Goal: Use online tool/utility: Utilize a website feature to perform a specific function

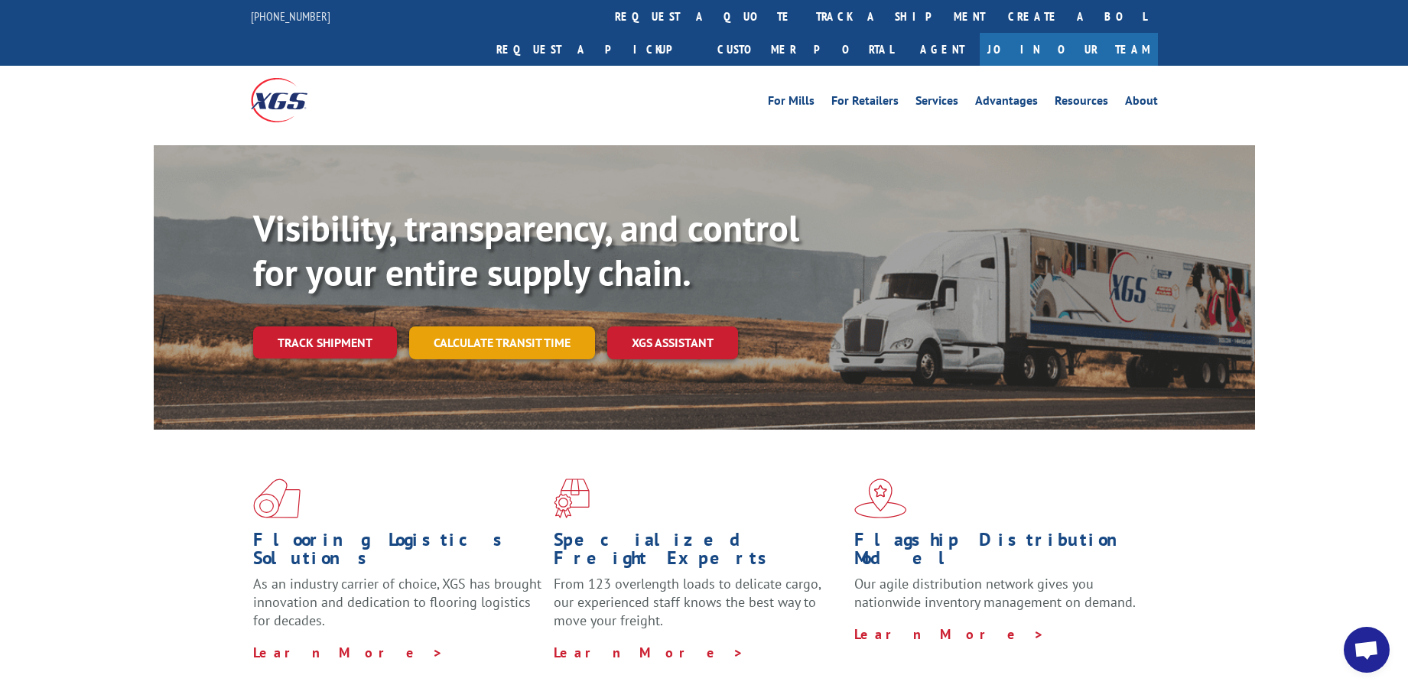
click at [487, 327] on link "Calculate transit time" at bounding box center [502, 343] width 186 height 33
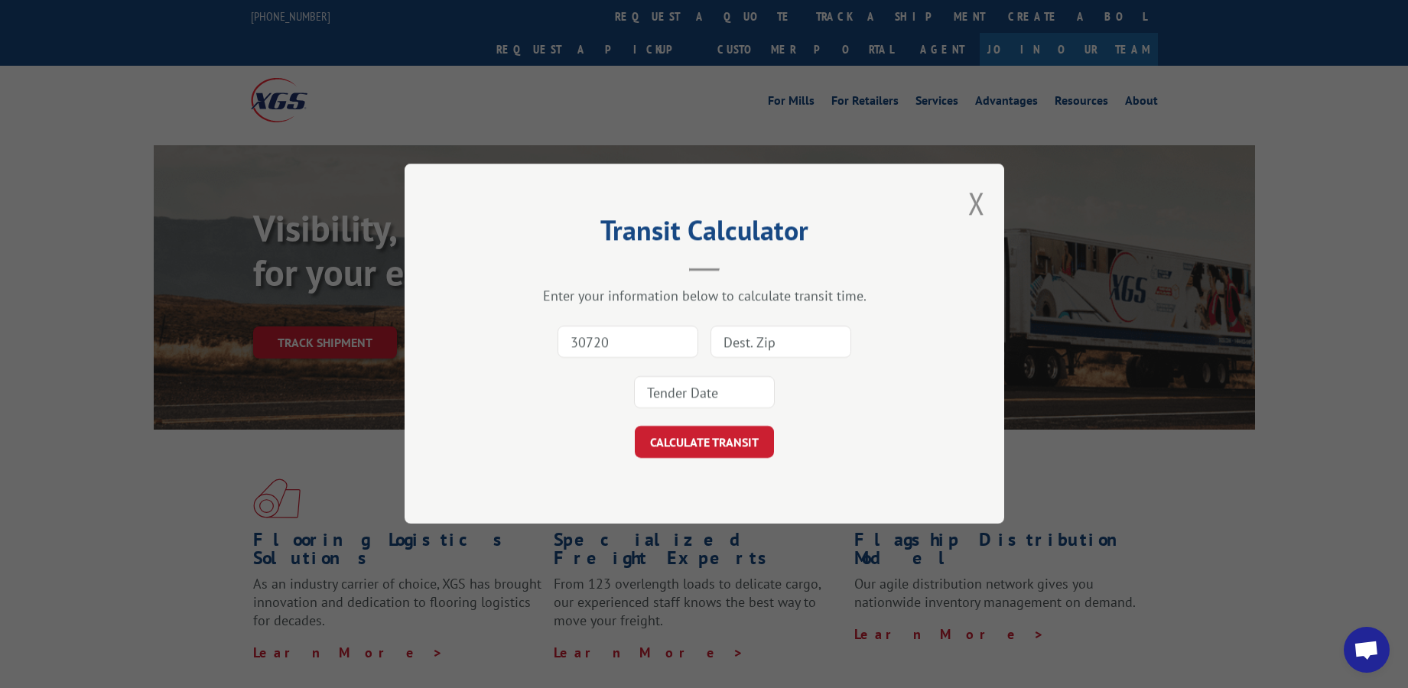
type input "30720"
click at [758, 343] on input at bounding box center [781, 343] width 141 height 32
type input "951201"
click at [710, 389] on input at bounding box center [704, 393] width 141 height 32
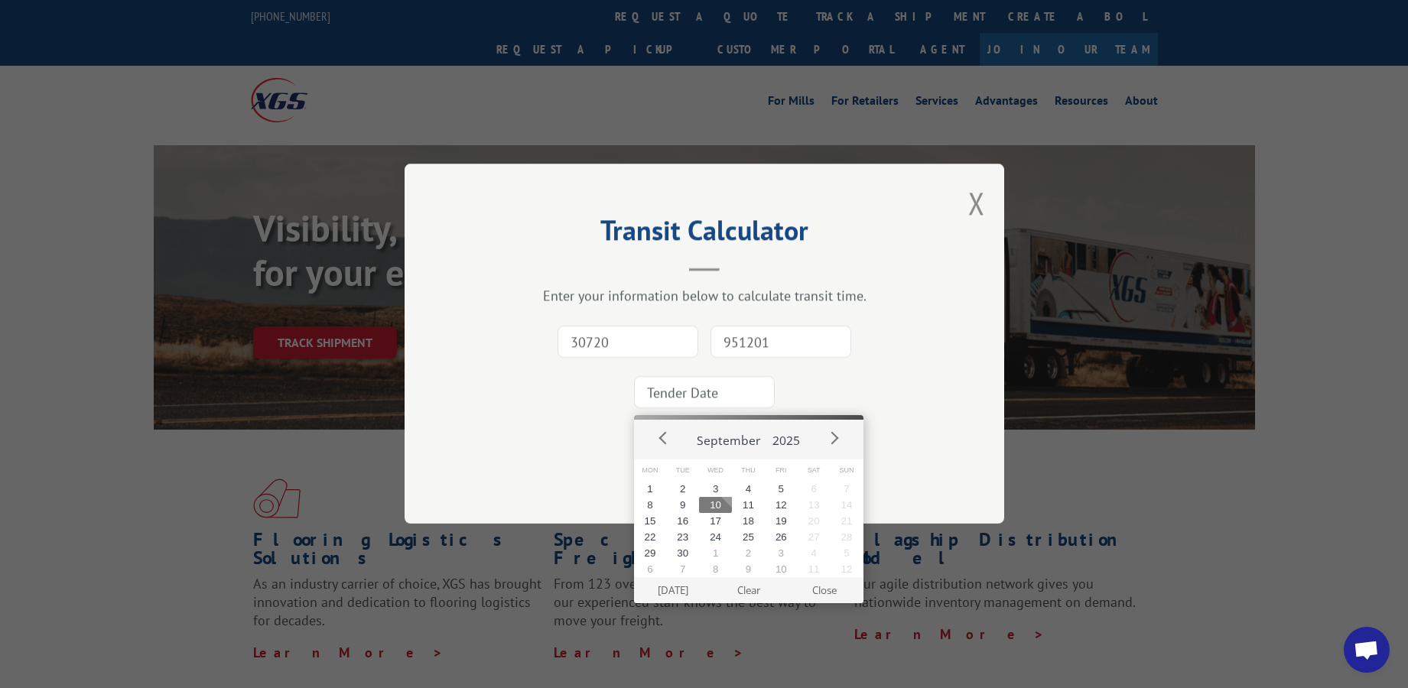
click at [713, 508] on button "10" at bounding box center [715, 505] width 33 height 16
type input "[DATE]"
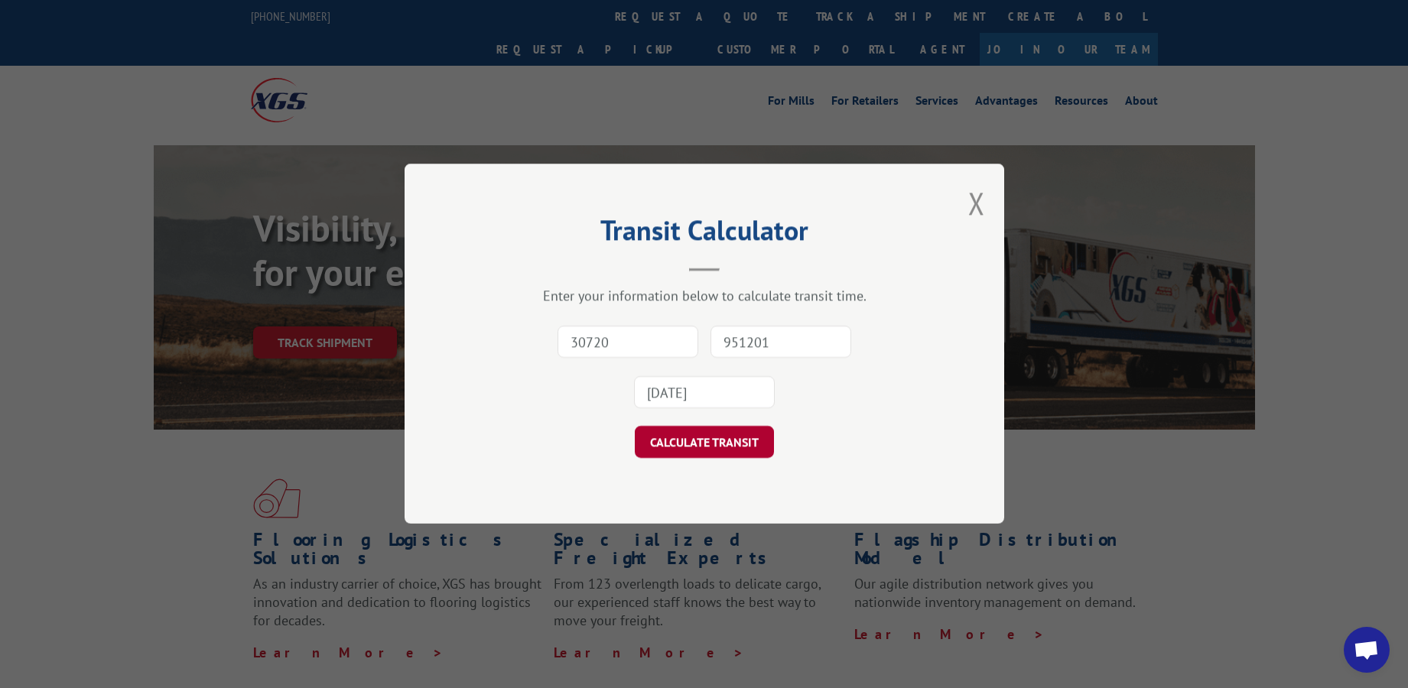
click at [716, 442] on button "CALCULATE TRANSIT" at bounding box center [704, 443] width 139 height 32
type input "94566"
click at [736, 392] on input "[DATE]" at bounding box center [704, 393] width 141 height 32
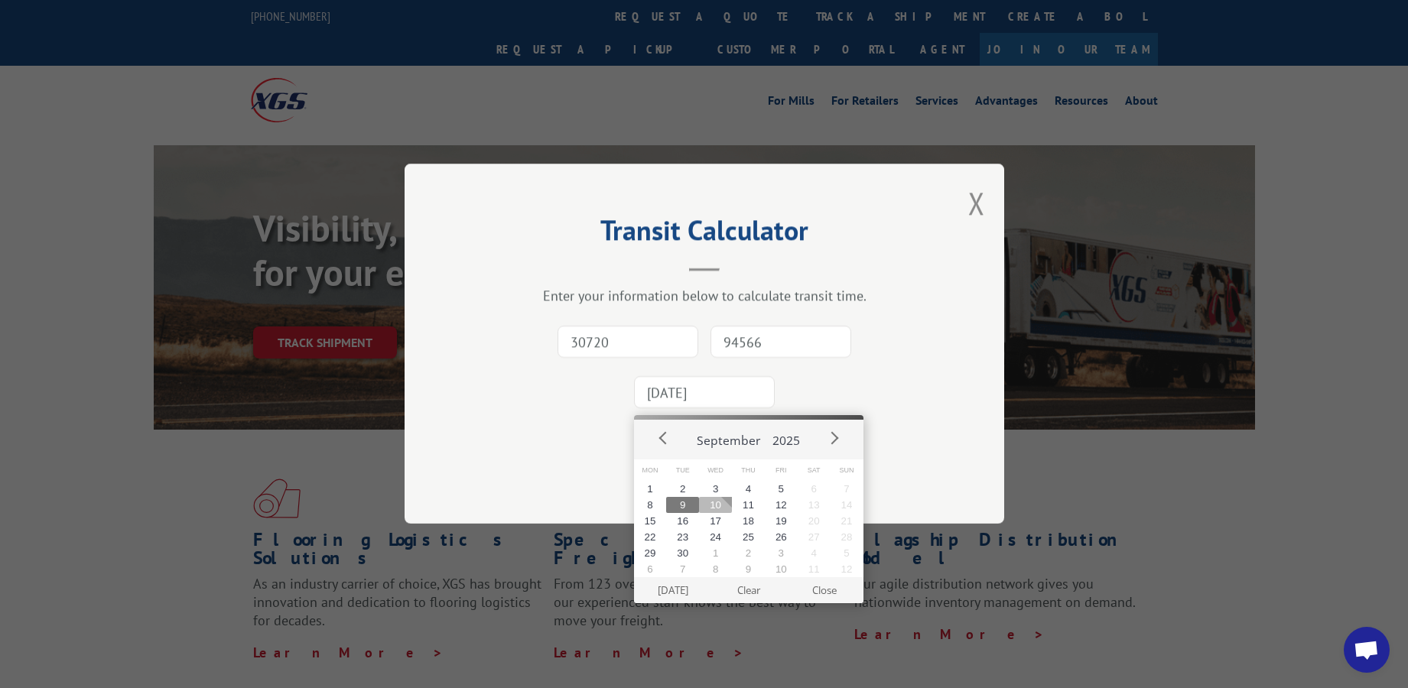
click at [717, 506] on button "10" at bounding box center [715, 505] width 33 height 16
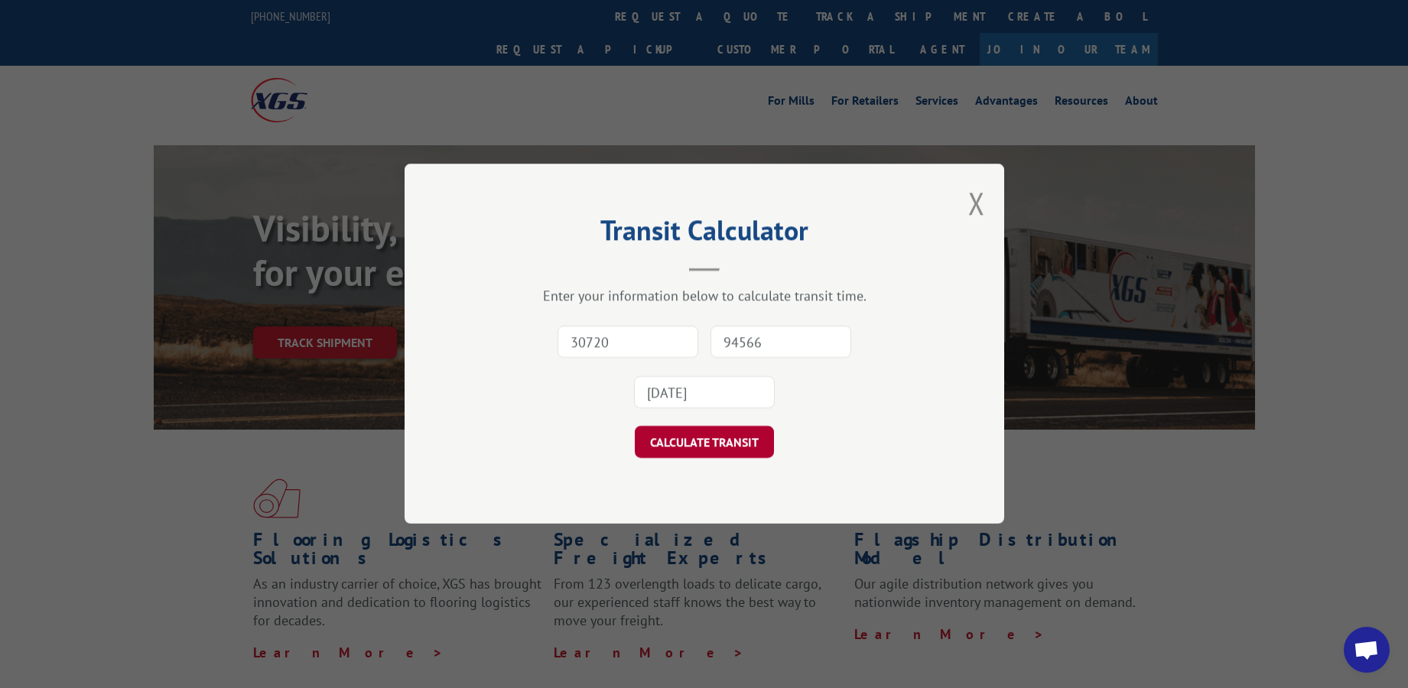
click at [711, 445] on button "CALCULATE TRANSIT" at bounding box center [704, 443] width 139 height 32
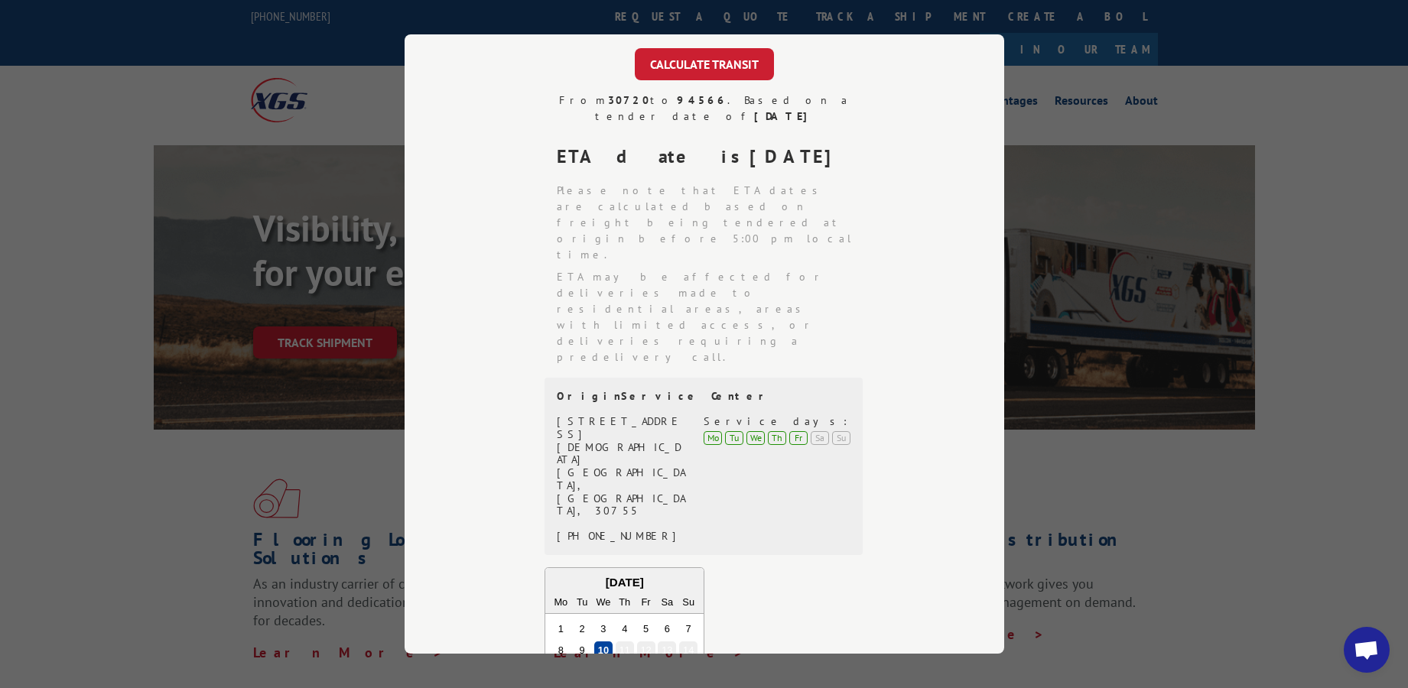
scroll to position [252, 0]
click at [553, 86] on div "Enter your information below to calculate transit time. 30720 94566 [DATE] CALC…" at bounding box center [704, 429] width 447 height 1047
click at [1269, 470] on div "Transit Calculator Enter your information below to calculate transit time. 3072…" at bounding box center [704, 344] width 1408 height 688
click at [886, 398] on div "From 30720 to 94566 . Based on a tender date of [DATE] ETA date is [DATE] Pleas…" at bounding box center [704, 521] width 447 height 864
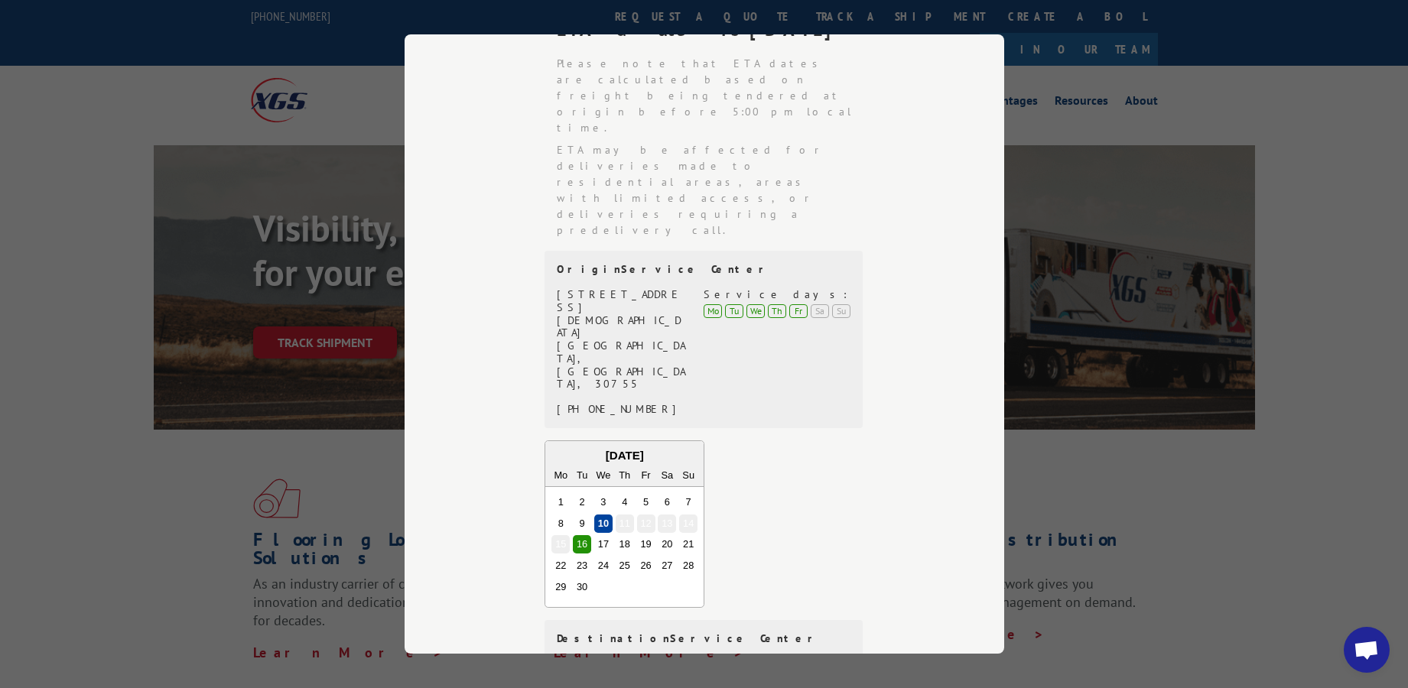
scroll to position [0, 0]
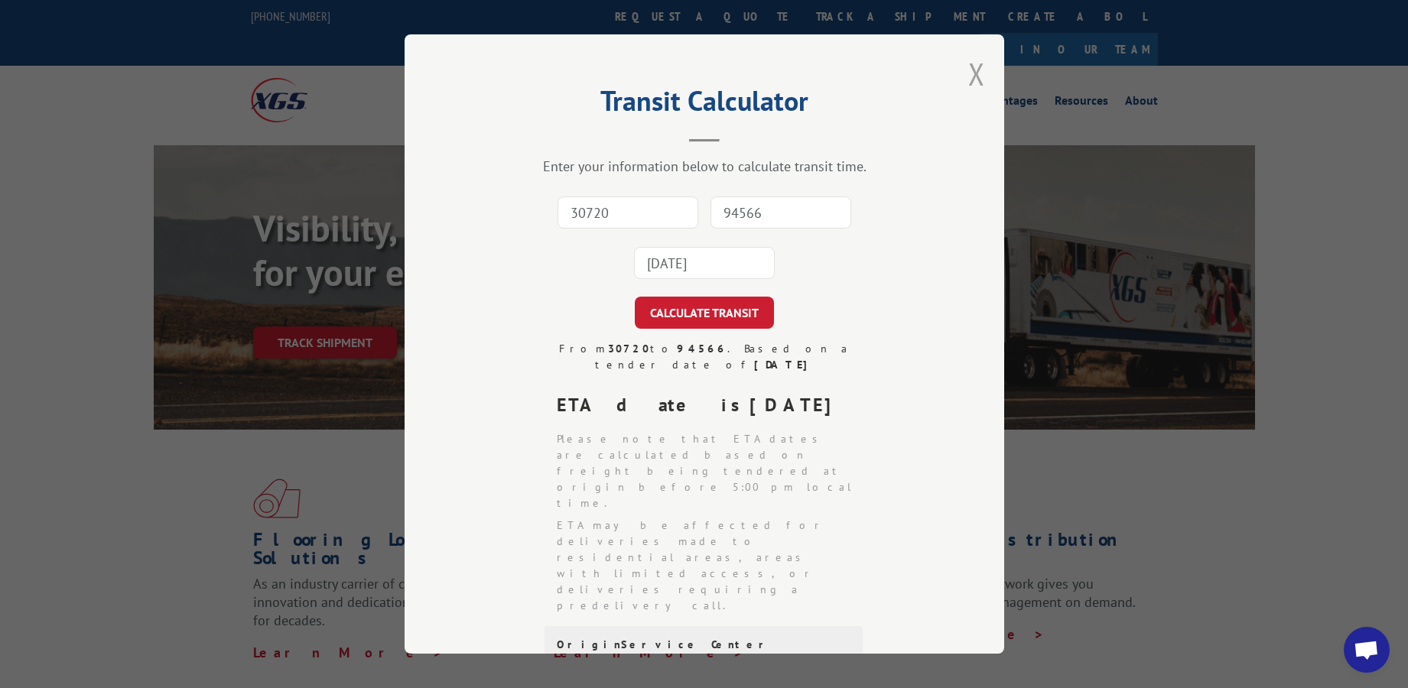
click at [968, 71] on button "Close modal" at bounding box center [976, 74] width 17 height 41
